Goal: Information Seeking & Learning: Learn about a topic

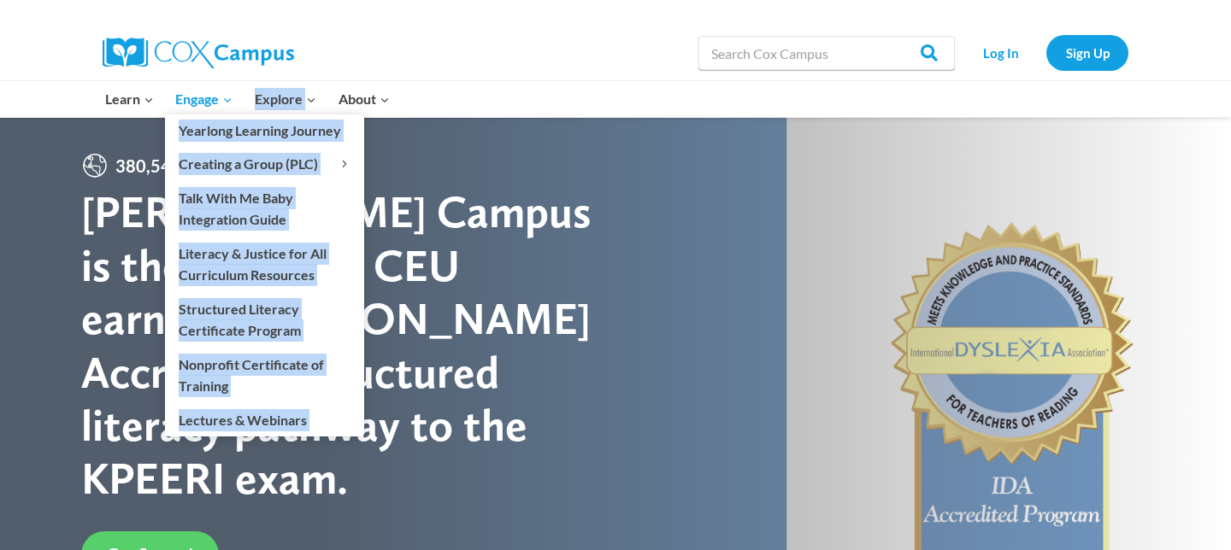
drag, startPoint x: 278, startPoint y: 166, endPoint x: 217, endPoint y: 96, distance: 92.7
click at [218, 97] on ul "Learn Expand PK-5 Structured Literacy Program En español Early Care and Learnin…" at bounding box center [247, 99] width 306 height 36
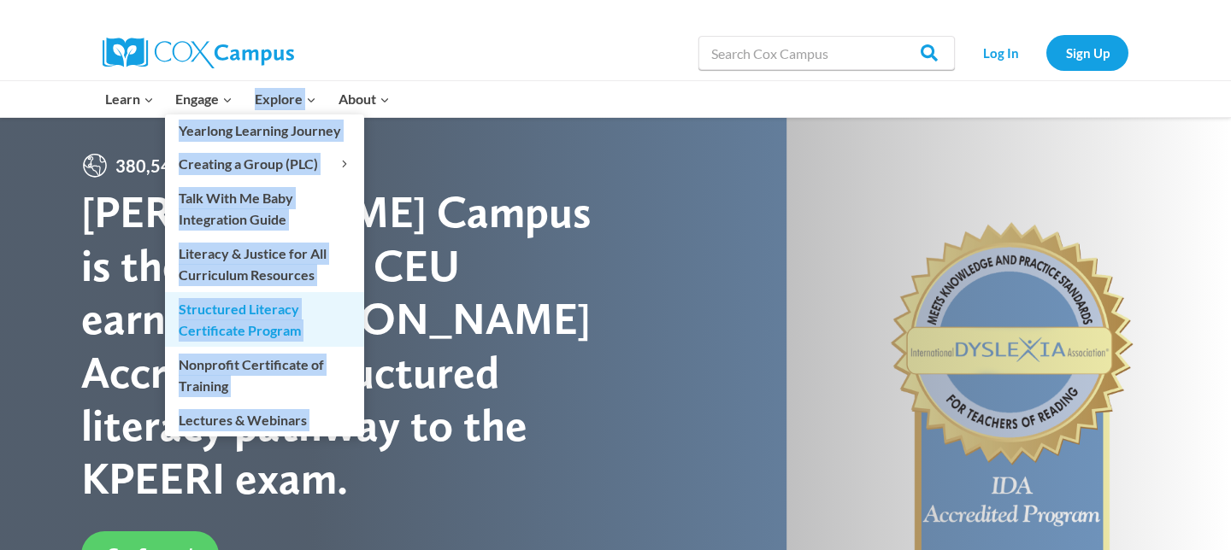
click at [253, 315] on link "Structured Literacy Certificate Program" at bounding box center [264, 319] width 199 height 55
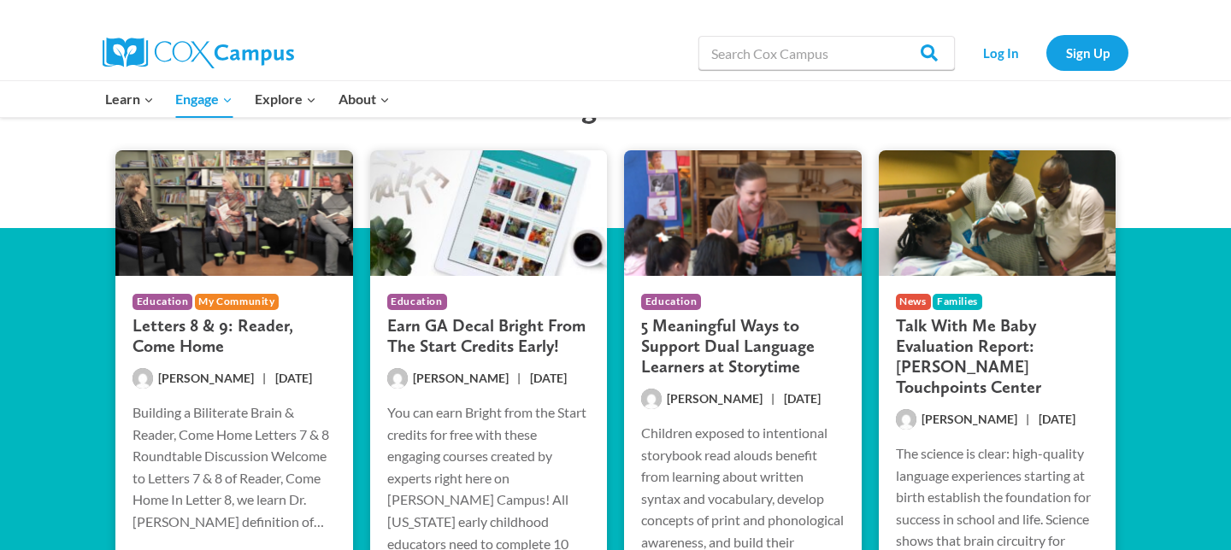
scroll to position [2122, 0]
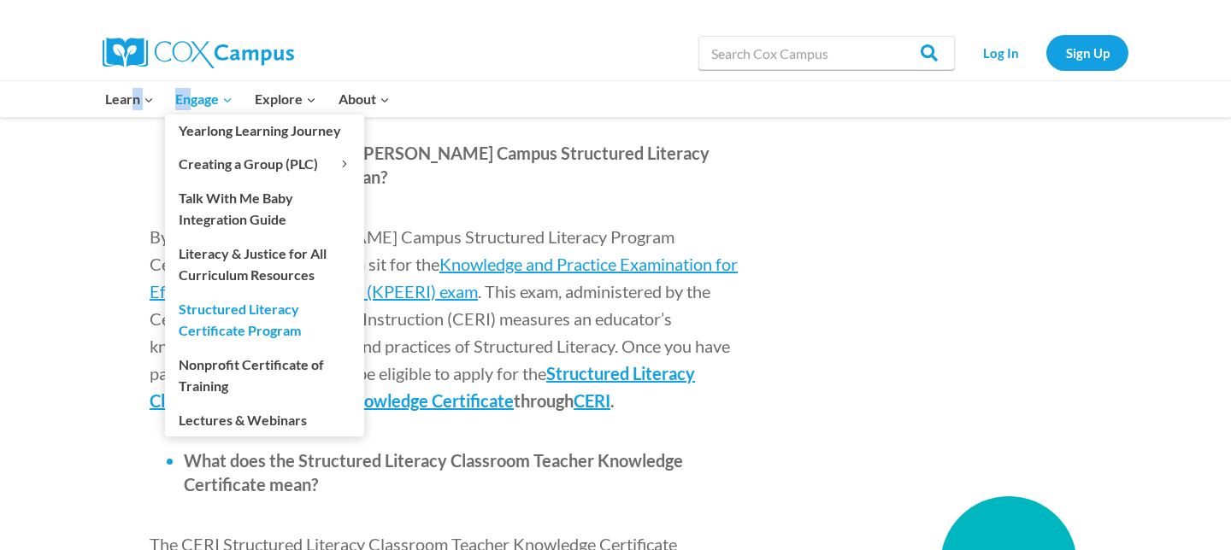
drag, startPoint x: 131, startPoint y: 108, endPoint x: 190, endPoint y: 100, distance: 59.5
click at [190, 100] on ul "Learn Expand PK-5 Structured Literacy Program En español Early Care and Learnin…" at bounding box center [247, 99] width 306 height 36
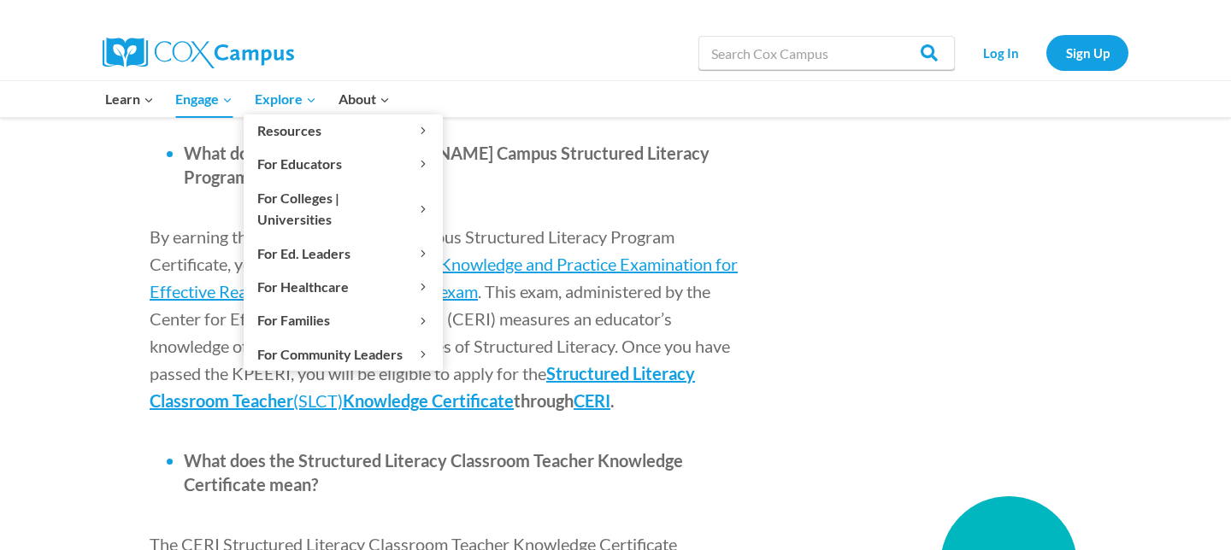
click at [270, 97] on span "Explore Expand" at bounding box center [286, 99] width 62 height 22
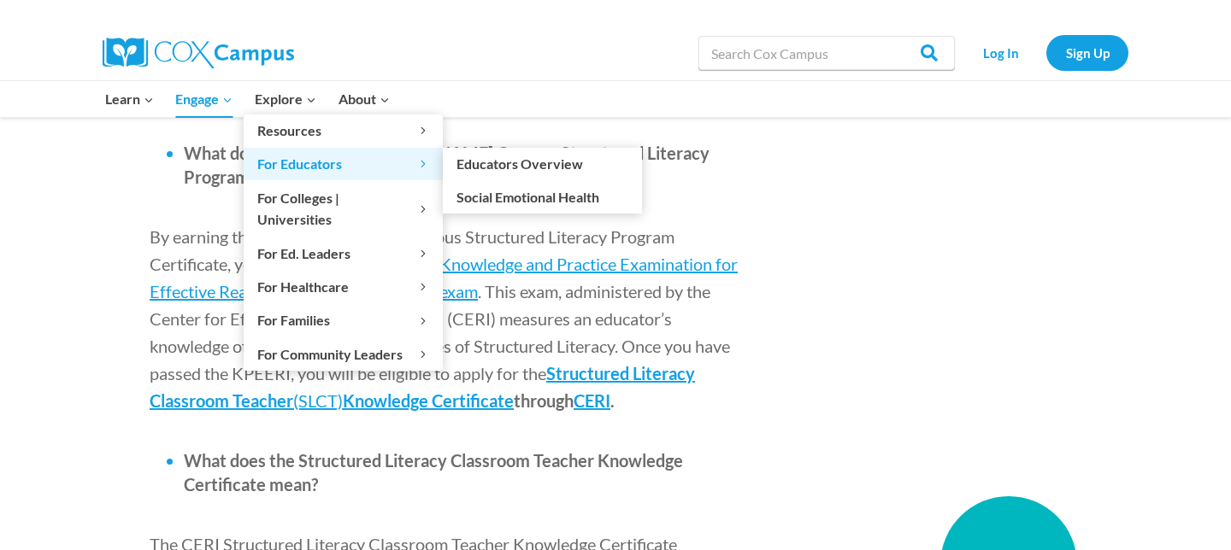
click at [287, 162] on span "For Educators Expand" at bounding box center [343, 164] width 172 height 22
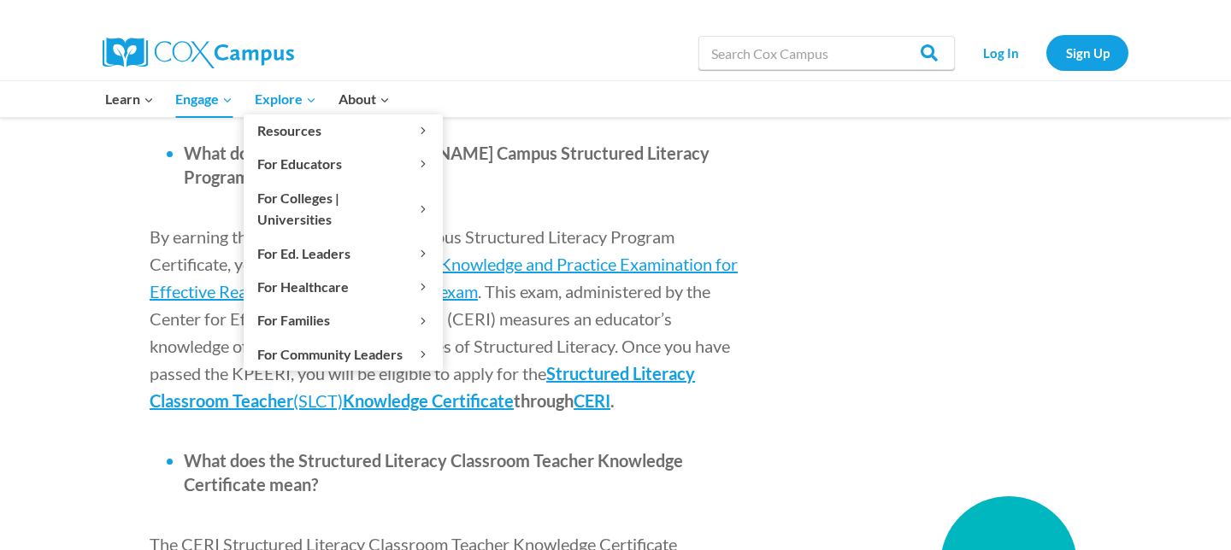
click at [291, 104] on span "Explore Expand" at bounding box center [286, 99] width 62 height 22
click at [296, 100] on span "Explore Expand" at bounding box center [286, 99] width 62 height 22
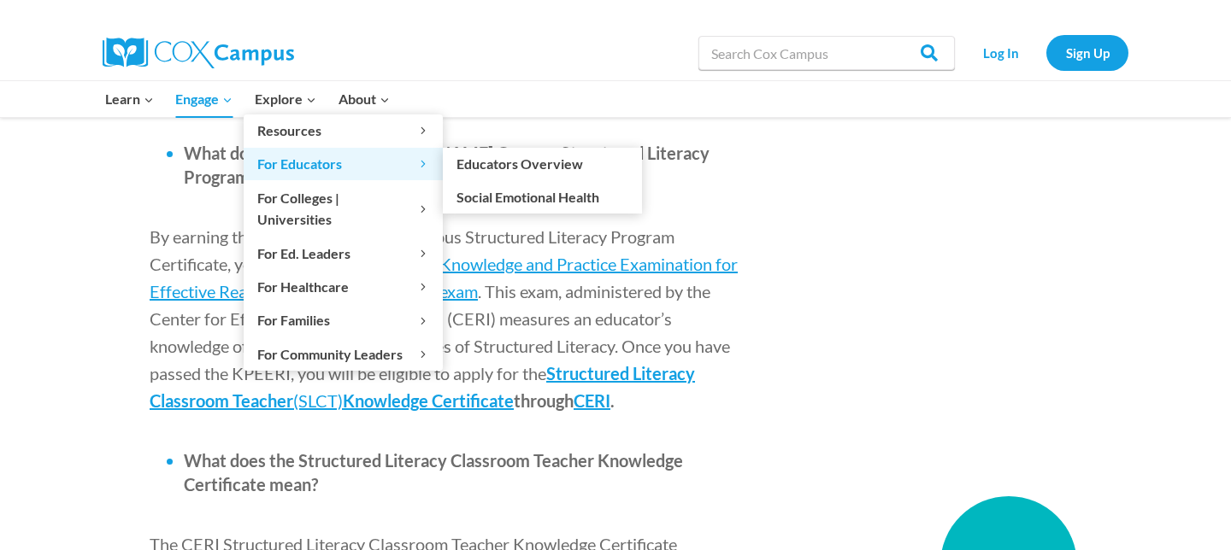
click at [292, 162] on span "For Educators Expand" at bounding box center [343, 164] width 172 height 22
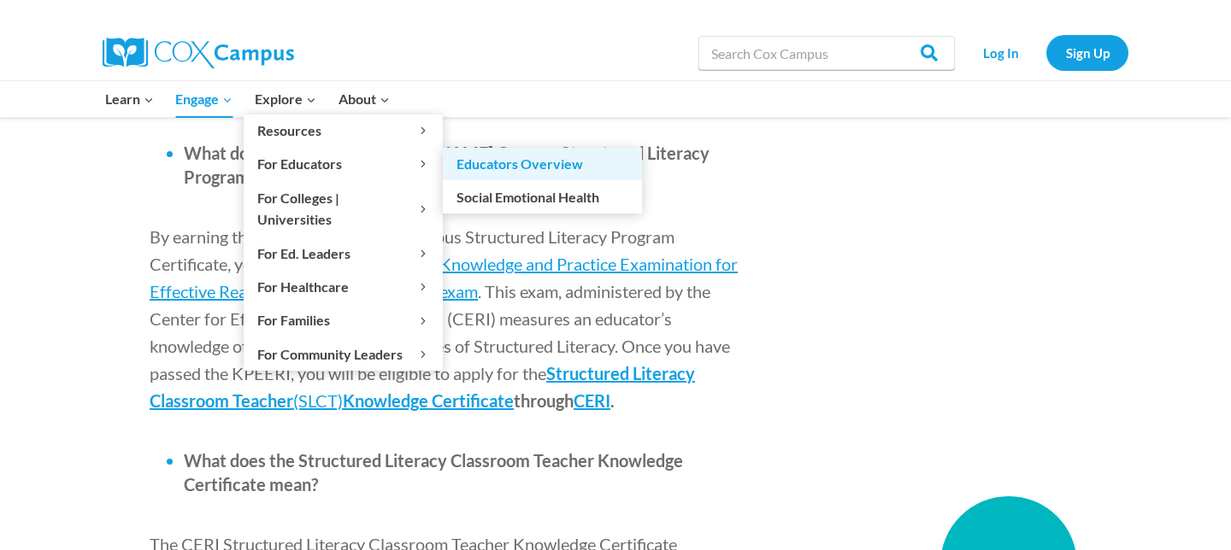
click at [538, 168] on link "Educators Overview" at bounding box center [542, 164] width 199 height 32
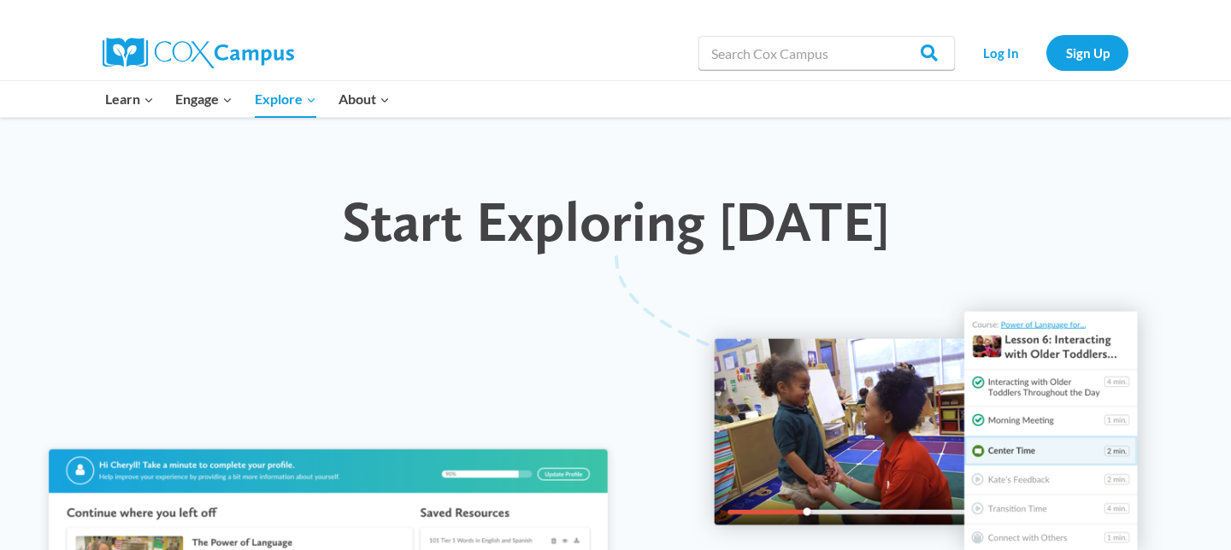
scroll to position [1408, 0]
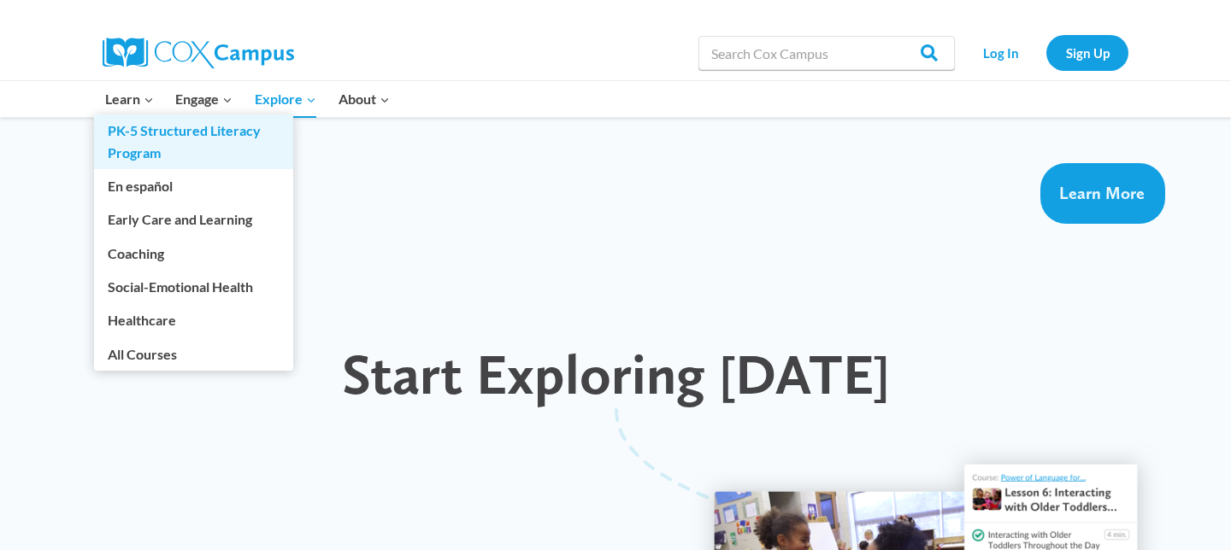
click at [147, 137] on link "PK-5 Structured Literacy Program" at bounding box center [193, 142] width 199 height 55
